Goal: Task Accomplishment & Management: Complete application form

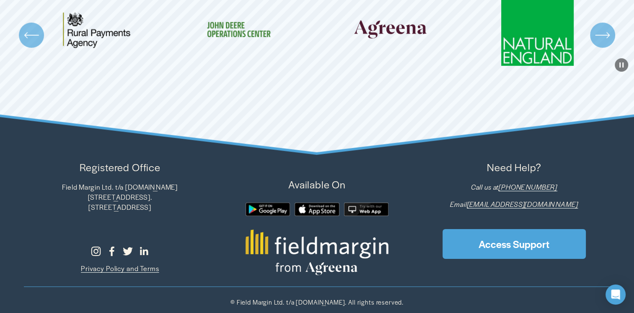
scroll to position [2556, 0]
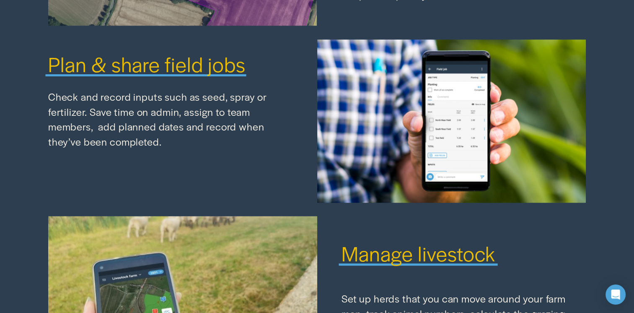
drag, startPoint x: 413, startPoint y: 234, endPoint x: 385, endPoint y: 88, distance: 149.4
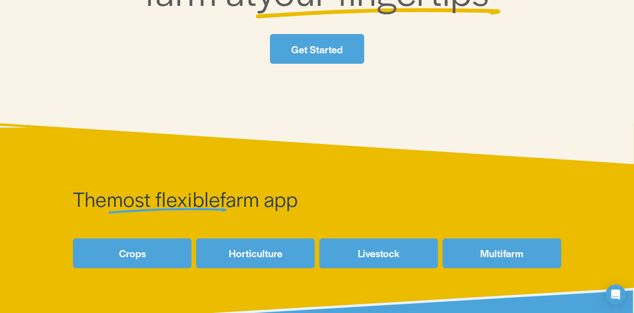
scroll to position [0, 0]
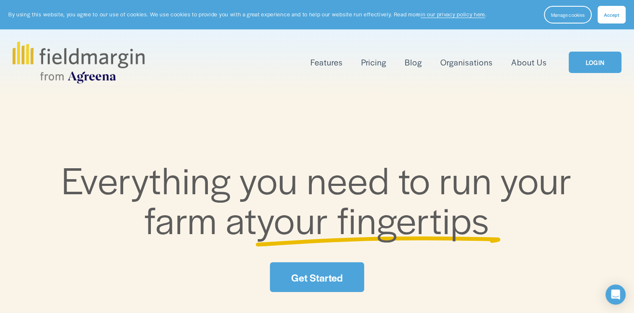
drag, startPoint x: 447, startPoint y: 231, endPoint x: 444, endPoint y: 120, distance: 110.7
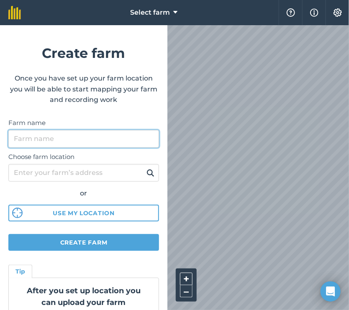
click at [79, 133] on input "Farm name" at bounding box center [83, 139] width 151 height 18
type input "Lamar Farms"
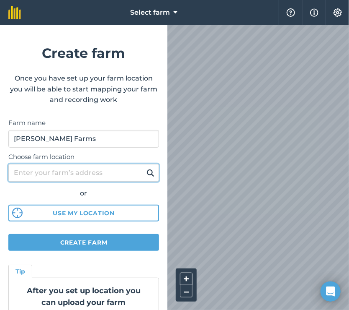
click at [64, 176] on input "Choose farm location" at bounding box center [83, 173] width 151 height 18
paste input "29°17'47.5"N 31°02'39.2"E"
type input "29°17'47.5"N 31°02'39.2"E"
click at [144, 167] on button at bounding box center [150, 172] width 13 height 11
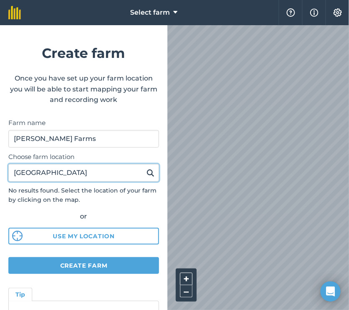
click at [117, 173] on input "29°17'47.5"N 31°02'39.2"E" at bounding box center [83, 173] width 151 height 18
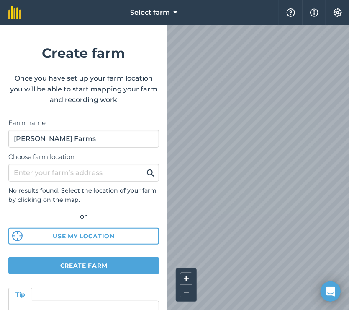
click at [150, 25] on div "Select farm Help Info Settings Create farm Once you have set up your farm locat…" at bounding box center [174, 12] width 349 height 25
click at [298, 309] on html "Select farm Help Info Settings Create farm Once you have set up your farm locat…" at bounding box center [174, 155] width 349 height 310
